Goal: Task Accomplishment & Management: Manage account settings

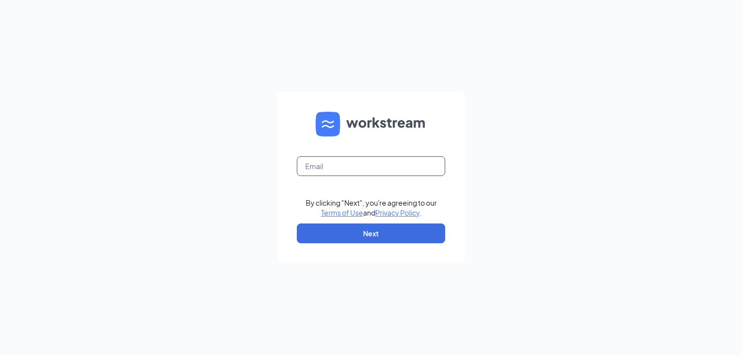
click at [322, 170] on input "text" at bounding box center [371, 166] width 148 height 20
type input "[PERSON_NAME][EMAIL_ADDRESS][PERSON_NAME][DOMAIN_NAME]"
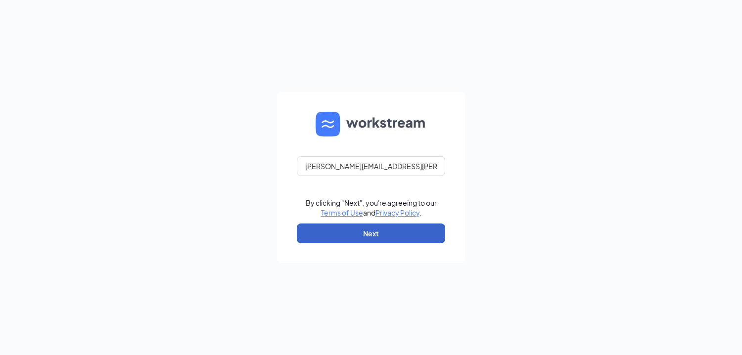
click at [374, 235] on button "Next" at bounding box center [371, 233] width 148 height 20
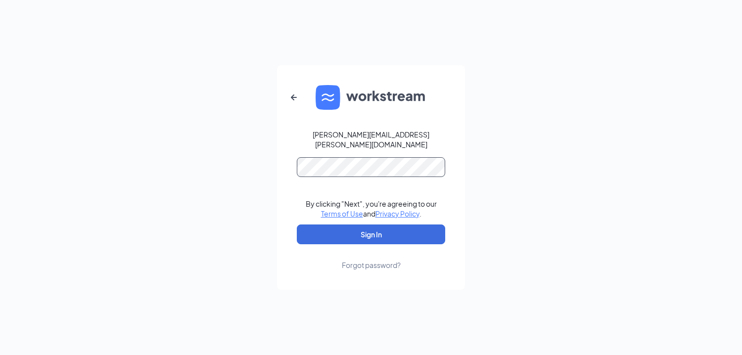
click at [293, 161] on form "Susanna.James@rockbrookal.com By clicking "Next", you're agreeing to our Terms …" at bounding box center [371, 177] width 188 height 224
click at [297, 224] on button "Sign In" at bounding box center [371, 234] width 148 height 20
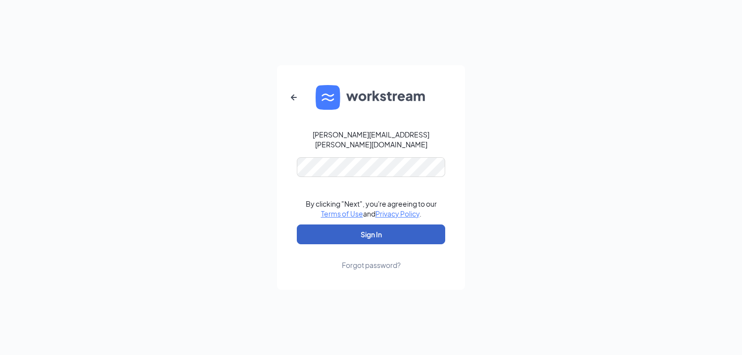
click at [359, 228] on button "Sign In" at bounding box center [371, 234] width 148 height 20
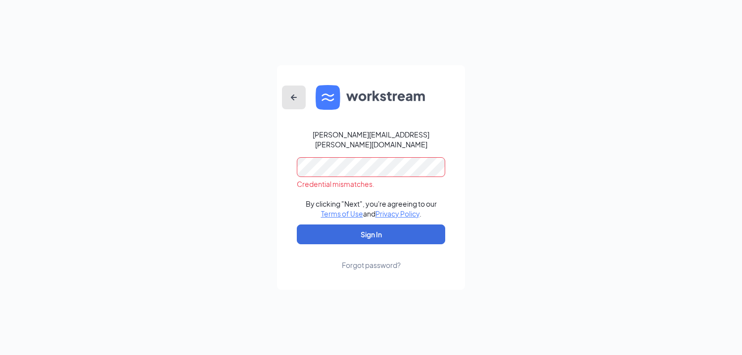
click at [294, 100] on icon "ArrowLeftNew" at bounding box center [294, 97] width 12 height 12
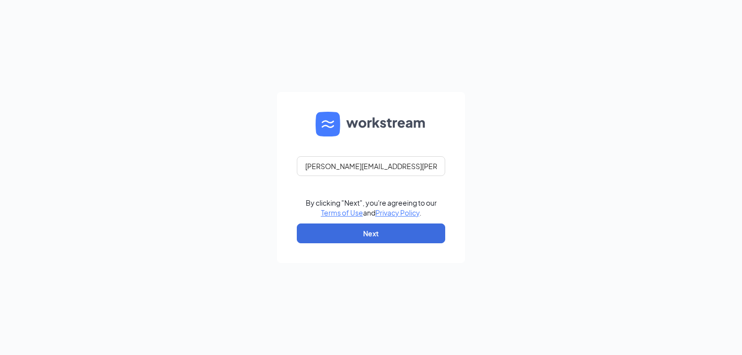
click at [294, 100] on form "Susanna.James@rockbrookal.com By clicking "Next", you're agreeing to our Terms …" at bounding box center [371, 177] width 188 height 171
click at [364, 239] on button "Next" at bounding box center [371, 233] width 148 height 20
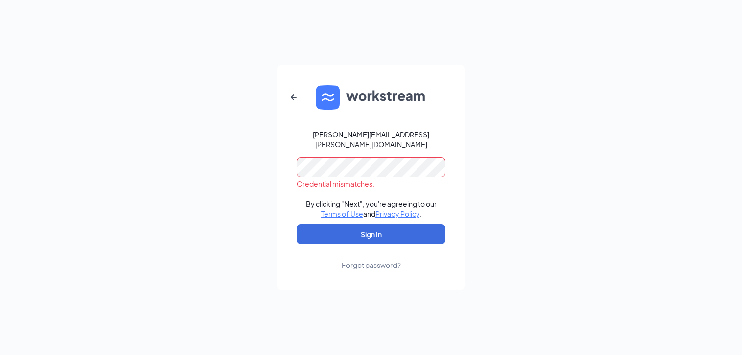
click at [293, 169] on form "Susanna.James@rockbrookal.com Credential mismatches. By clicking "Next", you're…" at bounding box center [371, 177] width 188 height 224
click at [297, 224] on button "Sign In" at bounding box center [371, 234] width 148 height 20
click at [366, 263] on div "Forgot password?" at bounding box center [371, 265] width 59 height 10
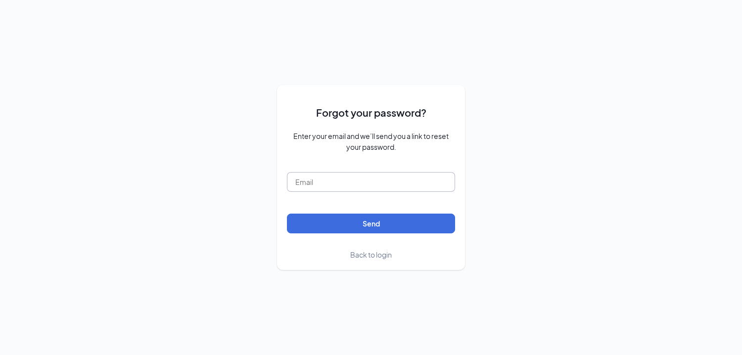
click at [337, 178] on input "text" at bounding box center [371, 182] width 168 height 20
type input "[PERSON_NAME][EMAIL_ADDRESS][PERSON_NAME][DOMAIN_NAME]"
click at [360, 222] on button "Send" at bounding box center [371, 224] width 168 height 20
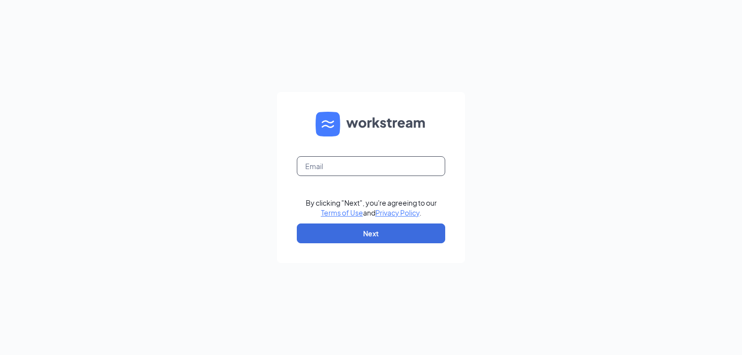
click at [312, 164] on input "text" at bounding box center [371, 166] width 148 height 20
type input "[PERSON_NAME][EMAIL_ADDRESS][PERSON_NAME][DOMAIN_NAME]"
